Goal: Navigation & Orientation: Find specific page/section

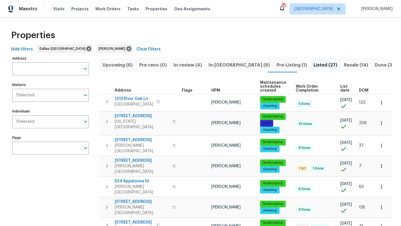
click at [123, 65] on span "Upcoming (6)" at bounding box center [117, 65] width 30 height 8
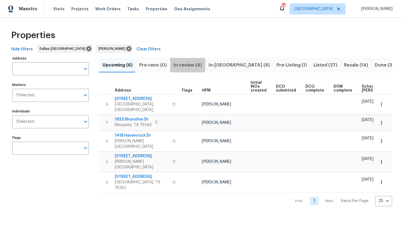
click at [180, 65] on span "In-review (4)" at bounding box center [187, 65] width 28 height 8
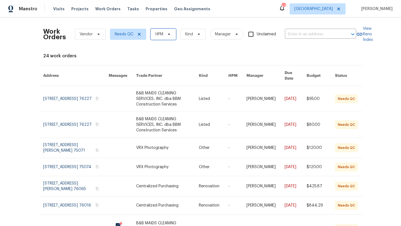
click at [169, 33] on icon at bounding box center [169, 34] width 4 height 4
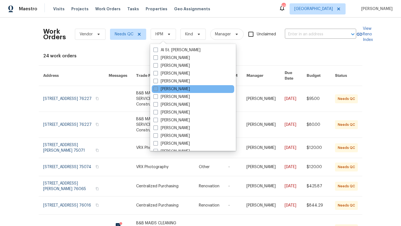
click at [170, 89] on label "[PERSON_NAME]" at bounding box center [171, 89] width 36 height 6
click at [157, 89] on input "[PERSON_NAME]" at bounding box center [155, 88] width 4 height 4
checkbox input "true"
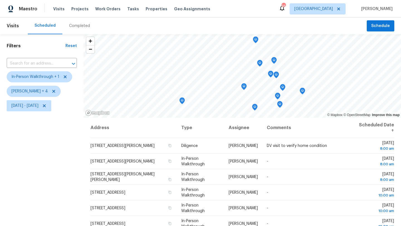
scroll to position [62, 0]
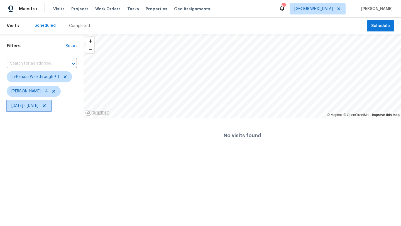
click at [38, 107] on span "Wed, Oct 08 - Wed, Oct 08" at bounding box center [24, 106] width 27 height 6
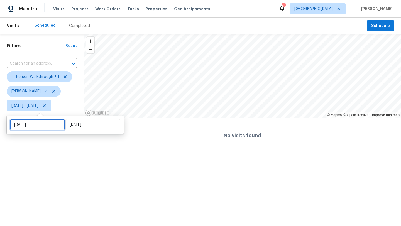
click at [42, 122] on input "Wed, Oct 08" at bounding box center [37, 124] width 55 height 11
select select "9"
select select "2025"
select select "10"
select select "2025"
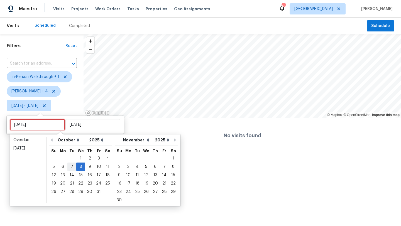
type input "Tue, Oct 07"
click at [88, 165] on div "9" at bounding box center [89, 167] width 9 height 8
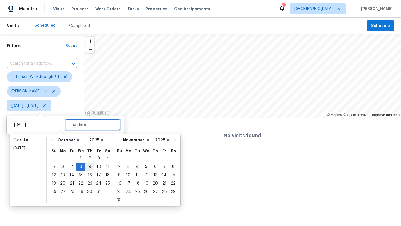
type input "Thu, Oct 09"
type input "Wed, Oct 08"
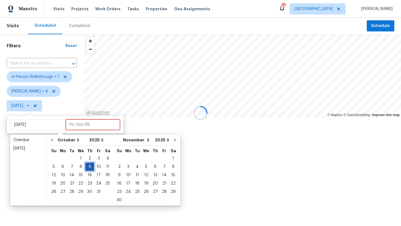
click at [88, 165] on div "9" at bounding box center [89, 167] width 9 height 8
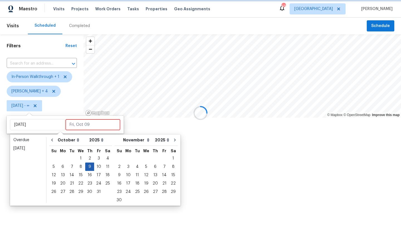
type input "Thu, Oct 09"
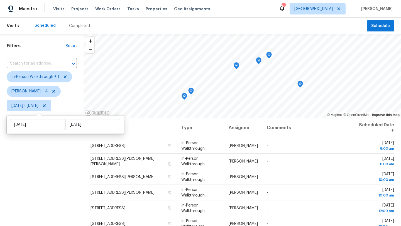
click at [65, 166] on div "Filters Reset ​ In-Person Walkthrough + 1 Alicia Anices + 4 Thu, Oct 09 - Thu, …" at bounding box center [42, 166] width 84 height 264
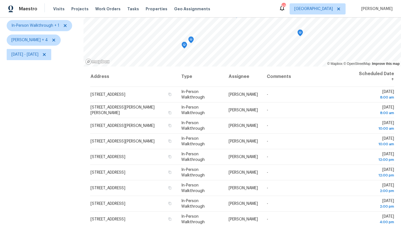
scroll to position [50, 0]
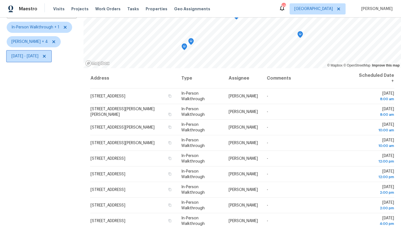
click at [38, 55] on span "Thu, Oct 09 - Thu, Oct 09" at bounding box center [24, 56] width 27 height 6
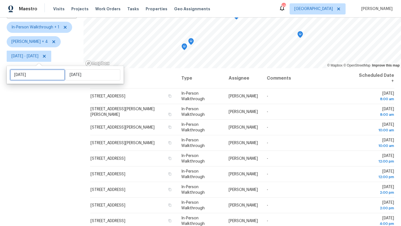
select select "9"
select select "2025"
select select "10"
select select "2025"
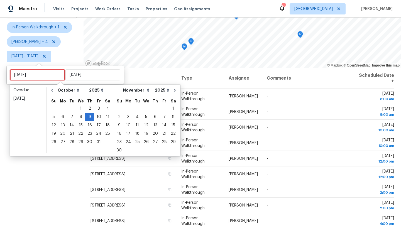
click at [47, 75] on input "Thu, Oct 09" at bounding box center [37, 74] width 55 height 11
type input "Fri, Oct 10"
click at [97, 116] on div "10" at bounding box center [98, 117] width 9 height 8
type input "Fri, Oct 10"
type input "Thu, Oct 09"
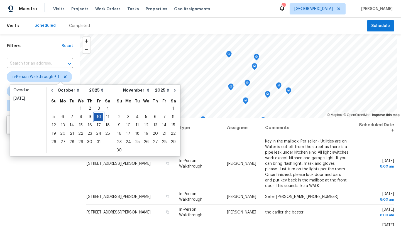
click at [97, 116] on div "10" at bounding box center [98, 117] width 9 height 8
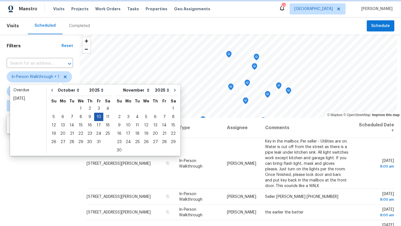
type input "Fri, Oct 10"
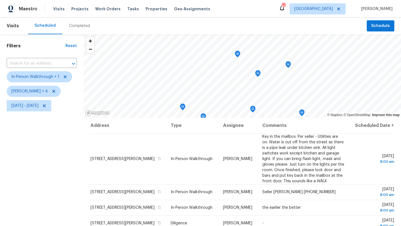
click at [62, 148] on div "Filters Reset ​ In-Person Walkthrough + 1 Alicia Anices + 4 Fri, Oct 10 - Fri, …" at bounding box center [42, 166] width 84 height 264
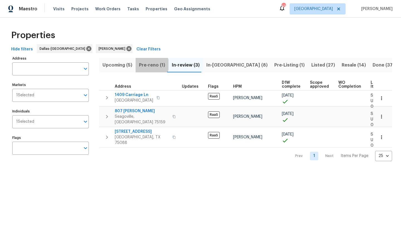
click at [148, 65] on span "Pre-reno (1)" at bounding box center [152, 65] width 26 height 8
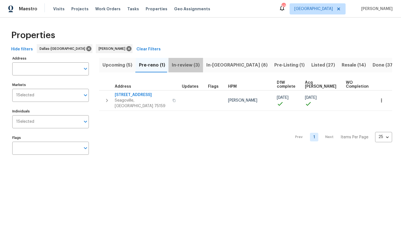
click at [176, 65] on span "In-review (3)" at bounding box center [186, 65] width 28 height 8
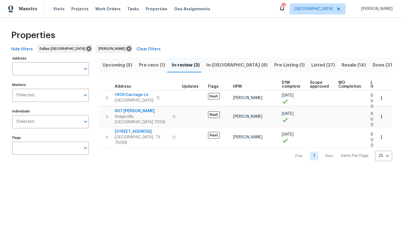
click at [153, 64] on span "Pre-reno (1)" at bounding box center [152, 65] width 26 height 8
